Goal: Task Accomplishment & Management: Manage account settings

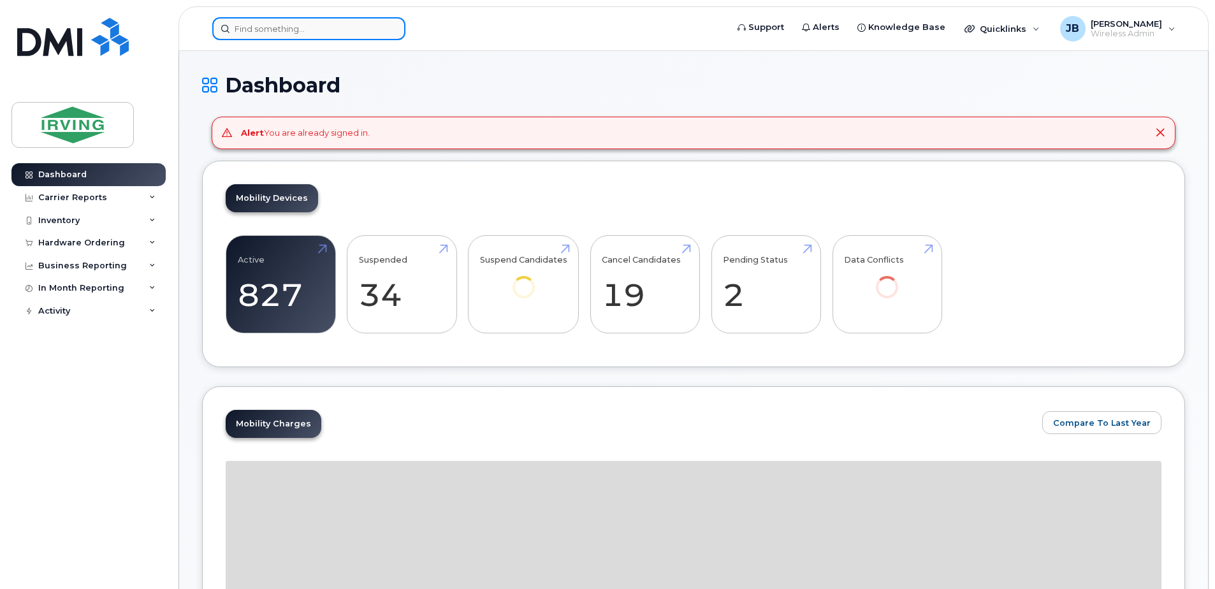
click at [304, 24] on input at bounding box center [308, 28] width 193 height 23
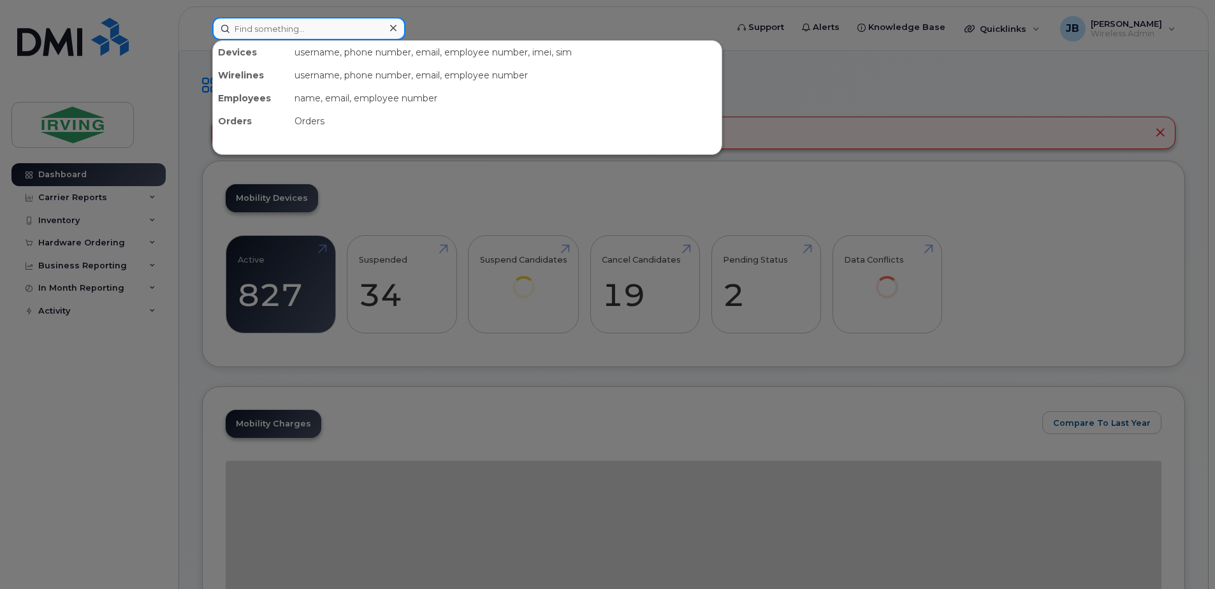
paste input "15063772524"
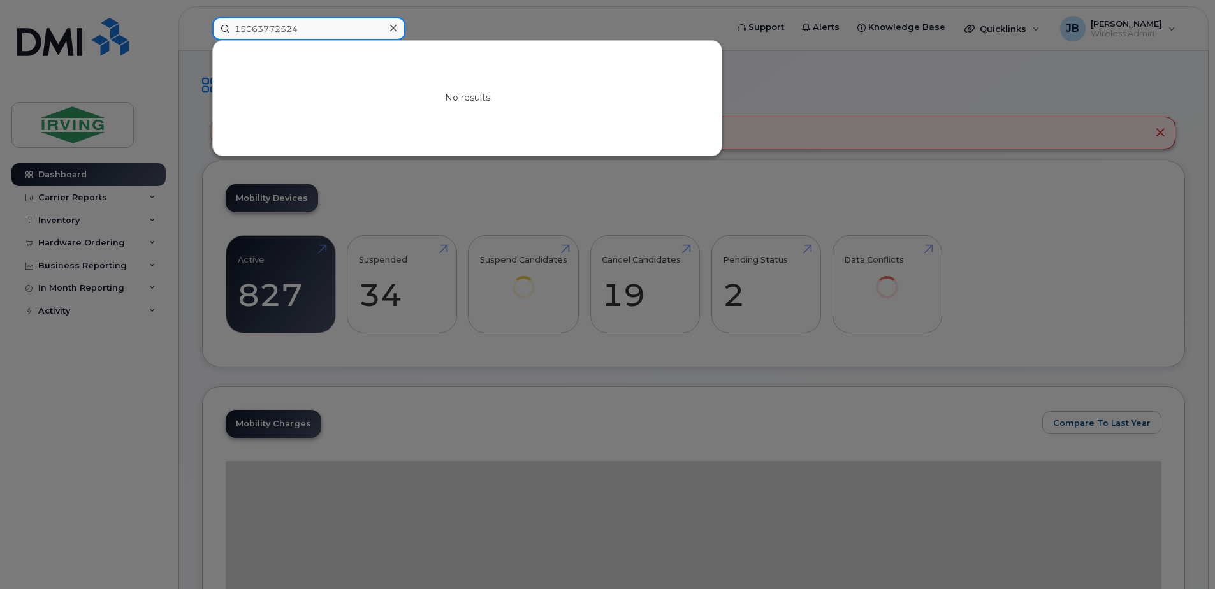
click at [238, 29] on input "15063772524" at bounding box center [308, 28] width 193 height 23
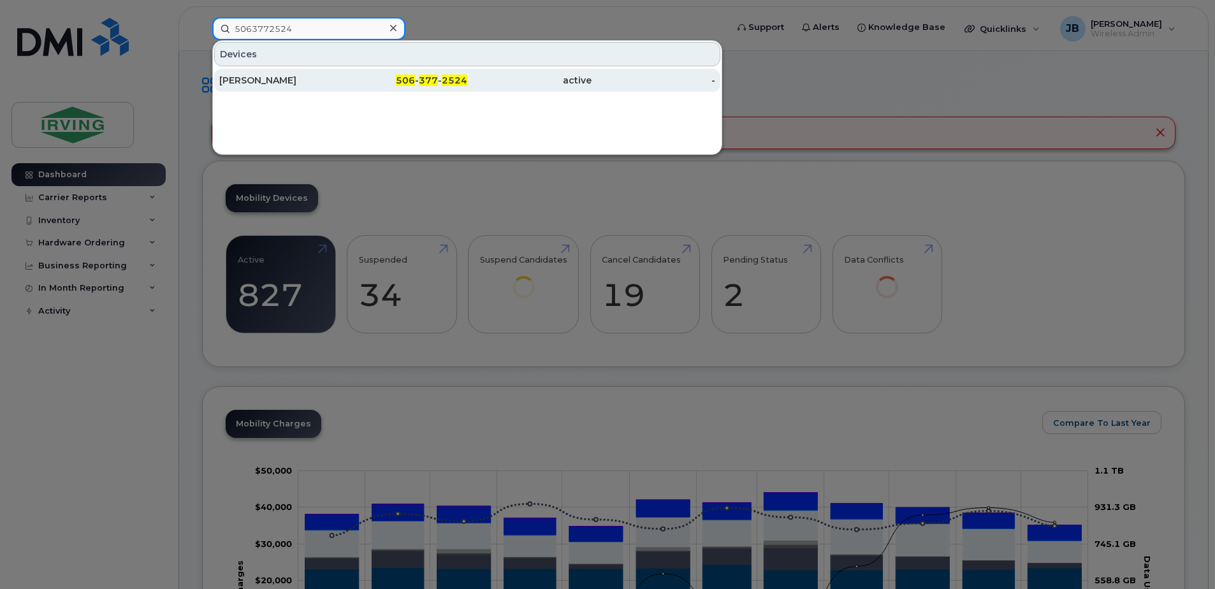
type input "5063772524"
click at [284, 79] on div "[PERSON_NAME]" at bounding box center [281, 80] width 124 height 13
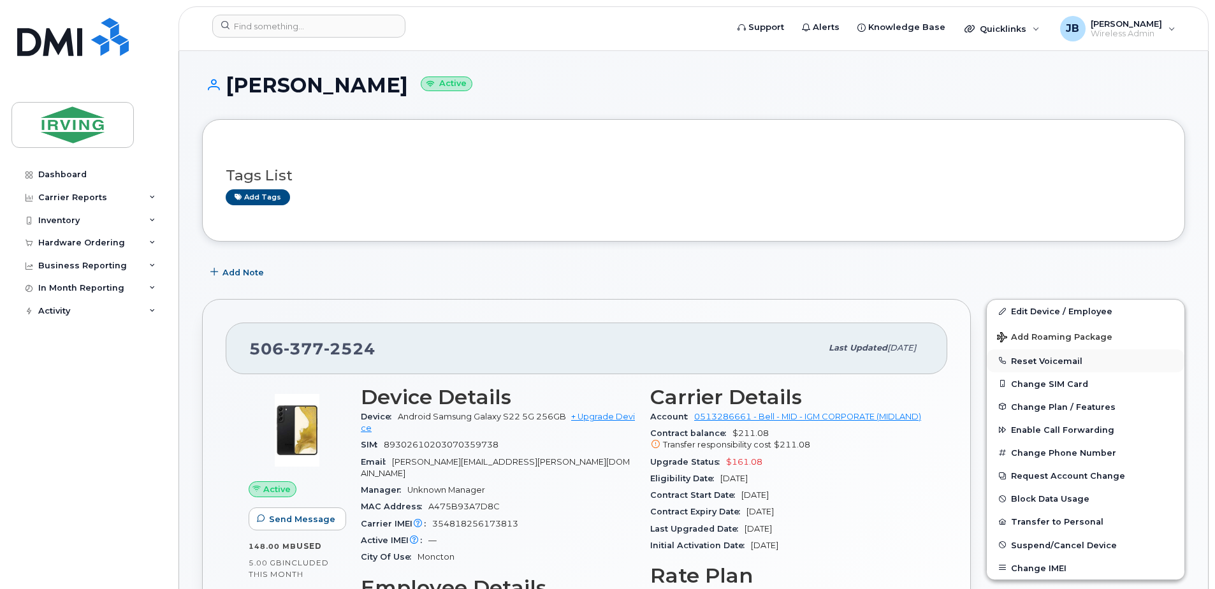
click at [1054, 361] on button "Reset Voicemail" at bounding box center [1086, 360] width 198 height 23
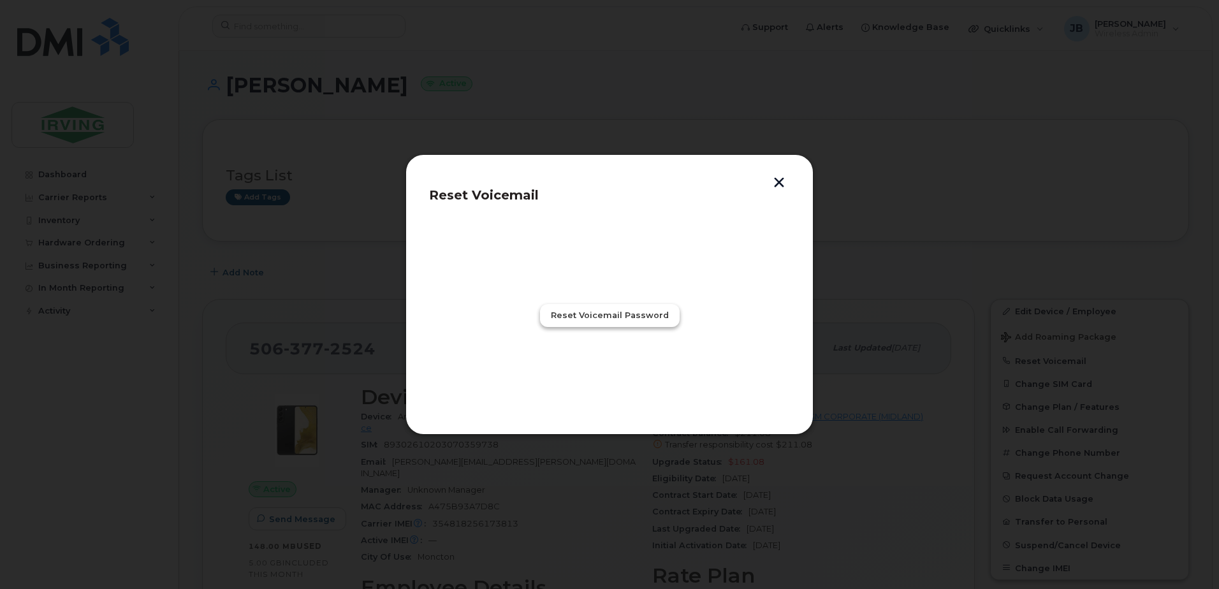
click at [633, 314] on span "Reset Voicemail Password" at bounding box center [610, 315] width 118 height 12
click at [616, 374] on span "Close" at bounding box center [609, 371] width 25 height 12
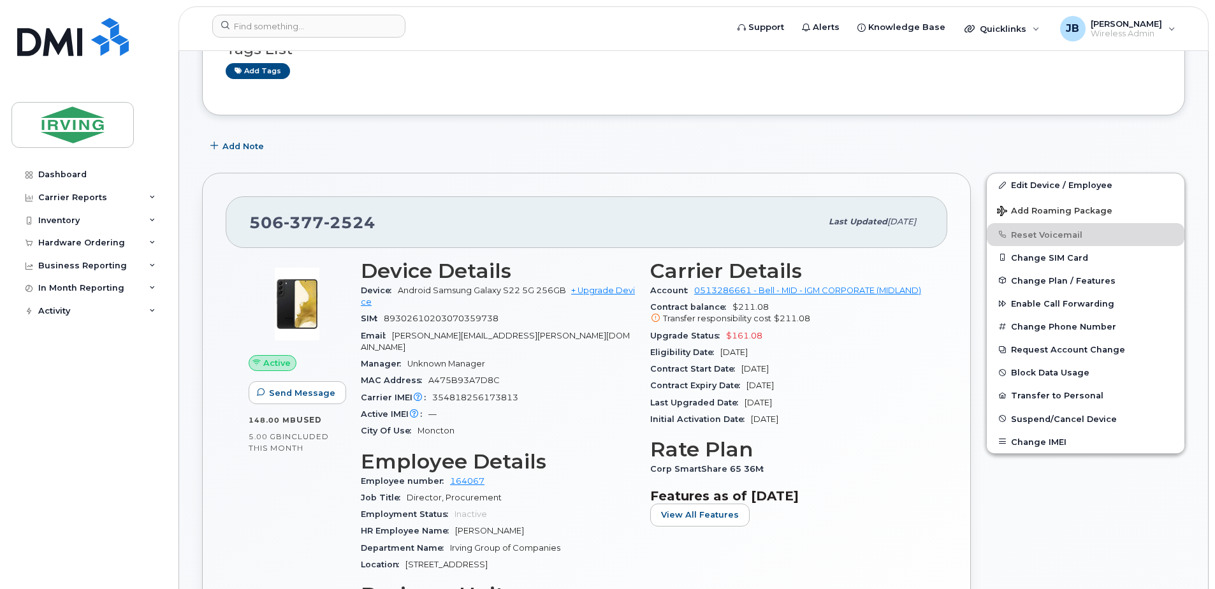
scroll to position [127, 0]
click at [1056, 419] on span "Suspend/Cancel Device" at bounding box center [1064, 417] width 106 height 10
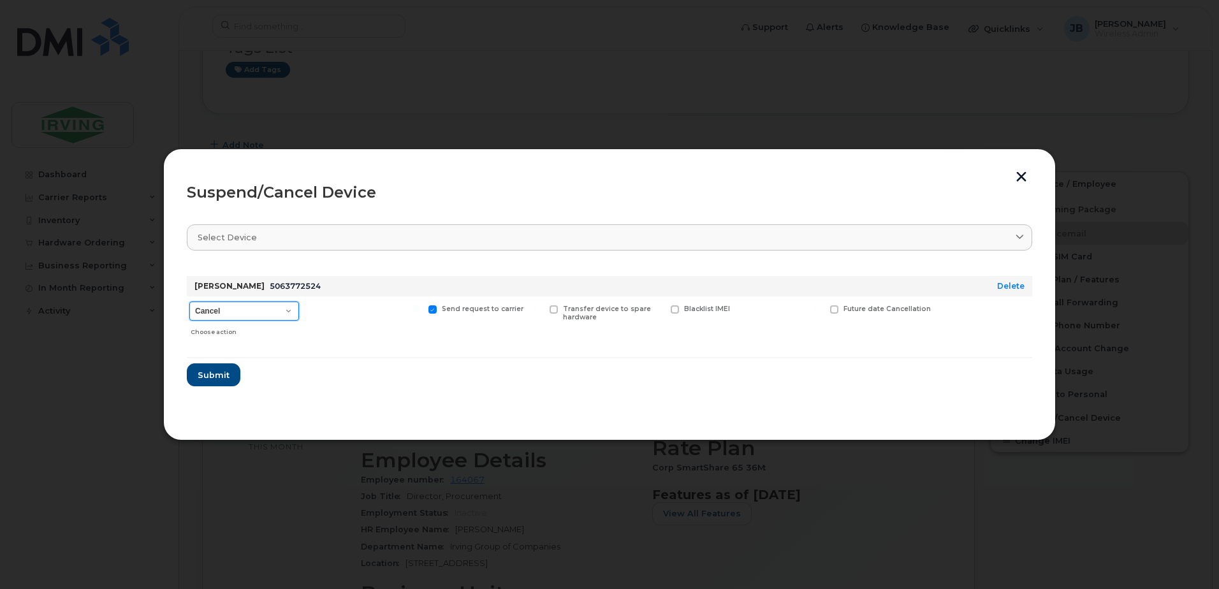
click at [289, 310] on select "Cancel Suspend - Extend Suspension Suspend - Reduced Rate Suspend - Full Rate S…" at bounding box center [244, 310] width 110 height 19
select select "[object Object]"
click at [189, 301] on select "Cancel Suspend - Extend Suspension Suspend - Reduced Rate Suspend - Full Rate S…" at bounding box center [244, 310] width 110 height 19
click at [214, 371] on span "Submit" at bounding box center [213, 375] width 32 height 12
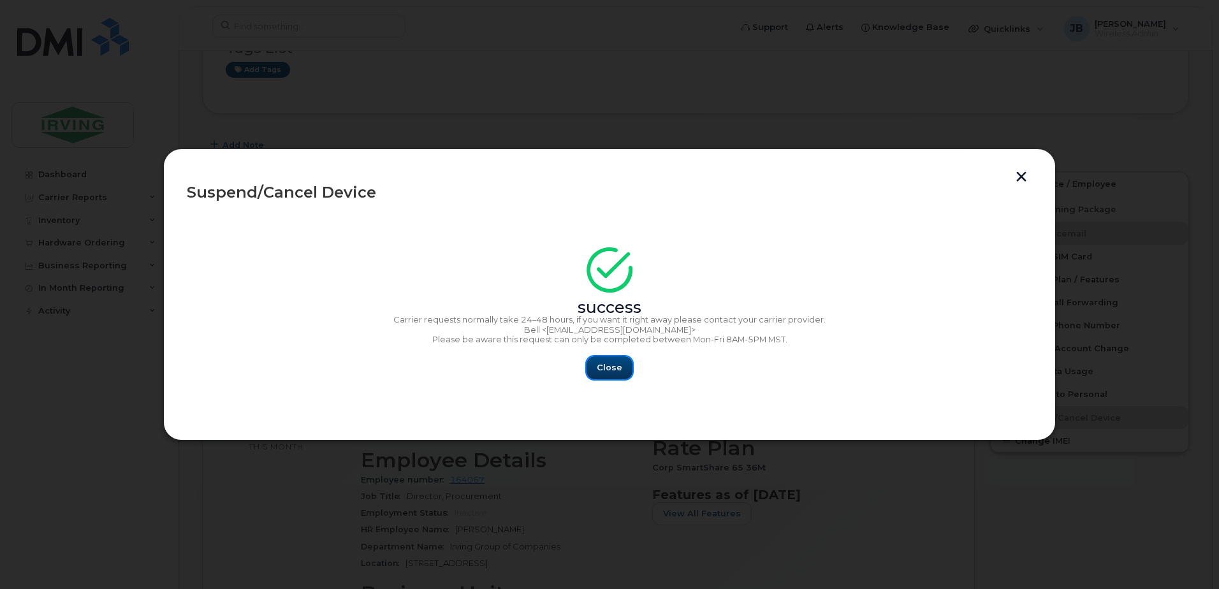
click at [620, 368] on span "Close" at bounding box center [609, 367] width 25 height 12
